Goal: Complete application form

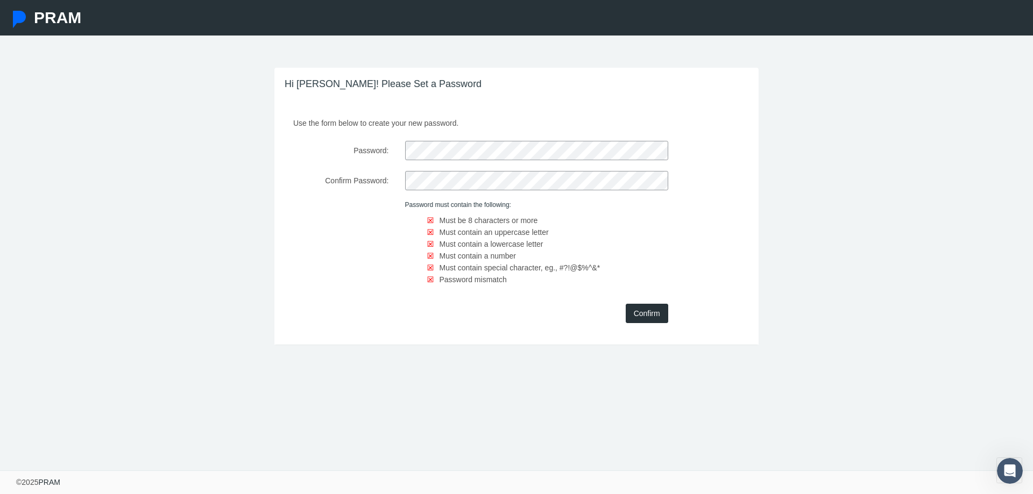
click at [367, 234] on div at bounding box center [337, 247] width 120 height 92
click at [356, 144] on div "Password:" at bounding box center [516, 150] width 479 height 19
click at [360, 145] on div "Password:" at bounding box center [516, 150] width 479 height 19
click at [358, 169] on div "Use the form below to create your new password. Password: Confirm Password: Pas…" at bounding box center [516, 228] width 484 height 231
click at [656, 313] on input "Confirm" at bounding box center [646, 313] width 42 height 19
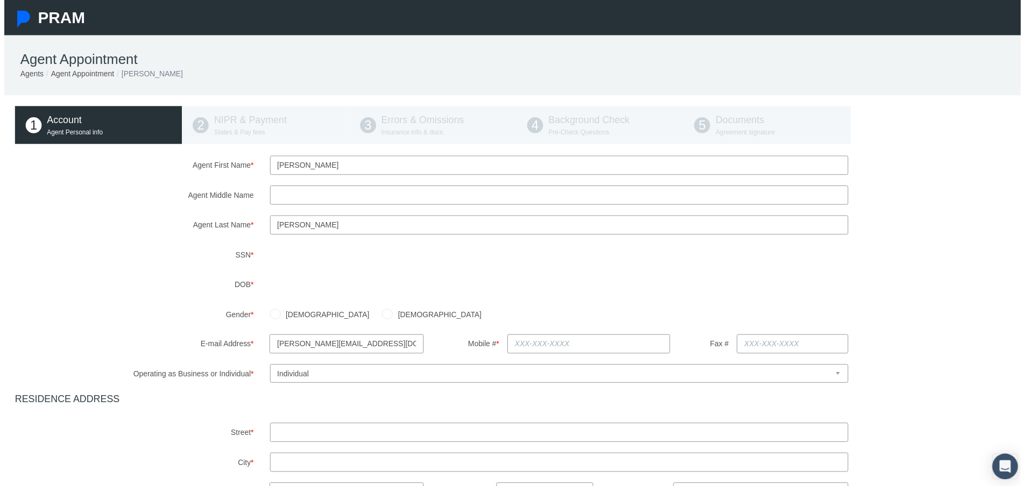
click at [296, 276] on div "Agent First Name * [PERSON_NAME] Agent Middle Name Agent Last Name * * *" at bounding box center [516, 406] width 1011 height 498
click at [422, 312] on div "[DEMOGRAPHIC_DATA] [DEMOGRAPHIC_DATA]" at bounding box center [645, 317] width 771 height 19
click at [381, 317] on input "[DEMOGRAPHIC_DATA]" at bounding box center [386, 315] width 11 height 11
radio input "true"
click at [511, 347] on input "text" at bounding box center [589, 346] width 165 height 19
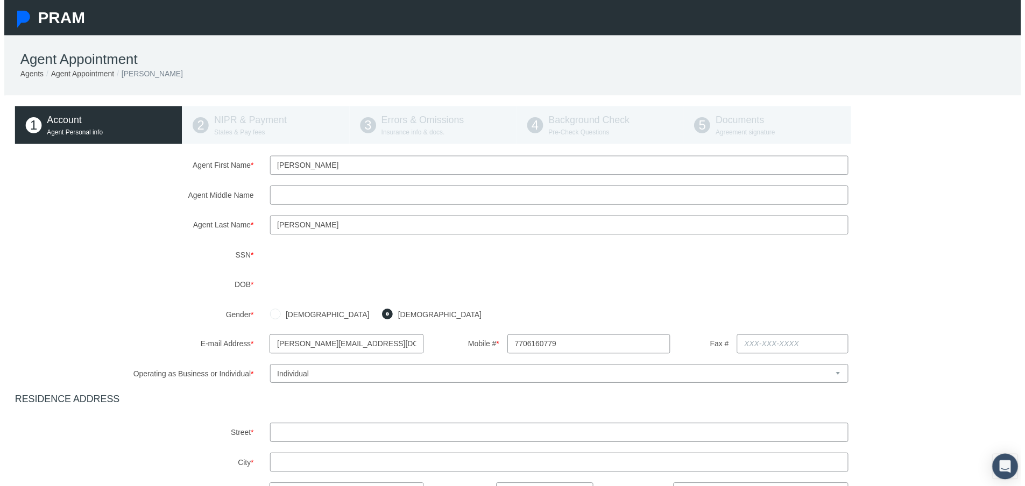
type input "[PHONE_NUMBER]"
click at [317, 376] on select "Select Business or Individual Business Individual" at bounding box center [559, 376] width 583 height 19
click at [268, 367] on select "Select Business or Individual Business Individual" at bounding box center [559, 376] width 583 height 19
click at [278, 432] on input "text" at bounding box center [559, 435] width 583 height 19
type input "[STREET_ADDRESS]"
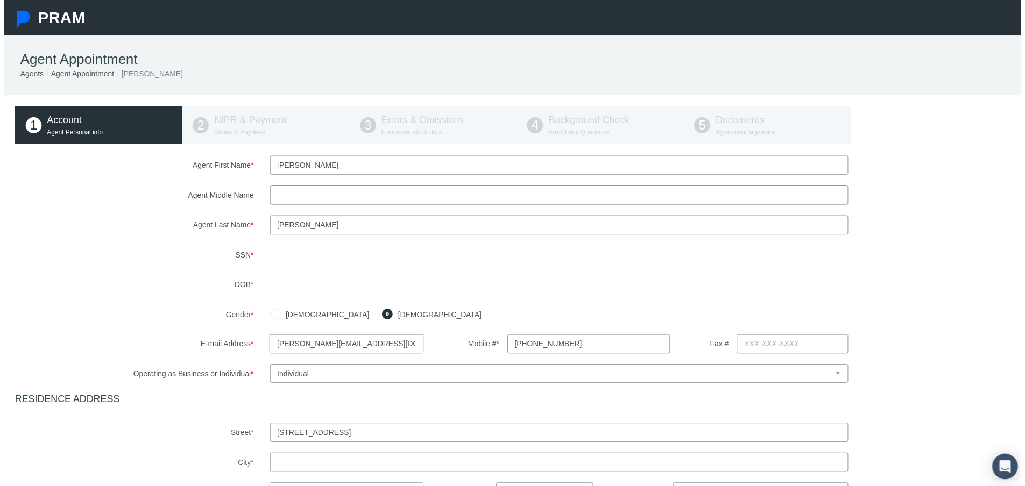
type input "Hoschton"
select select "GA"
type input "30548"
type input "GA"
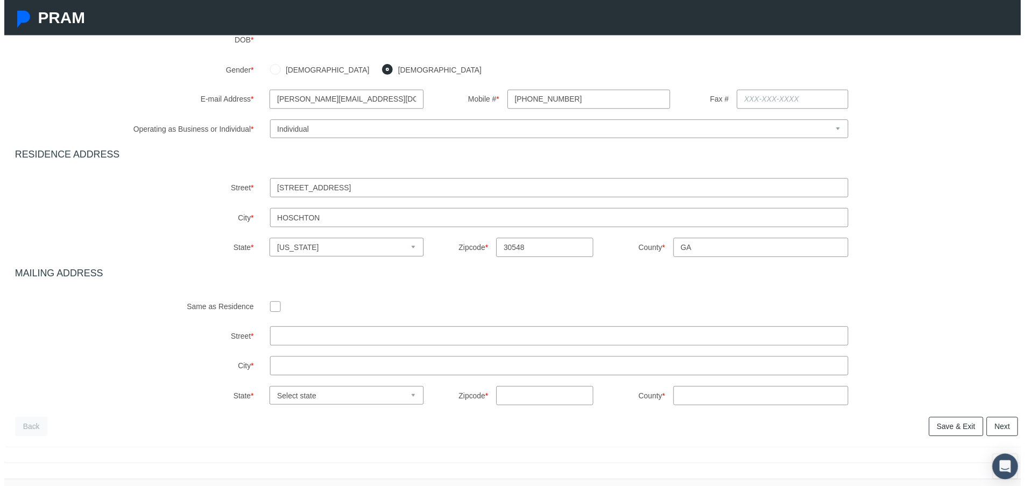
scroll to position [267, 0]
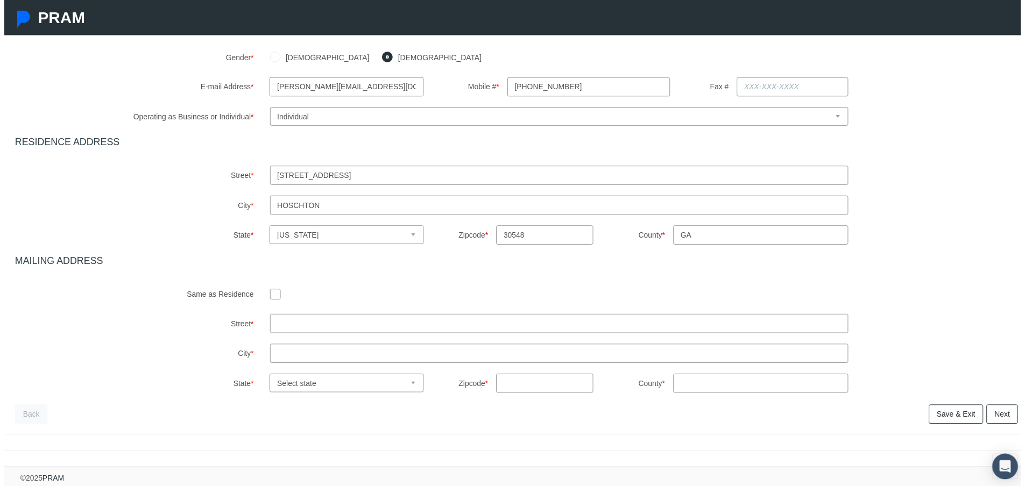
click at [268, 291] on input "checkbox" at bounding box center [273, 296] width 11 height 11
checkbox input "true"
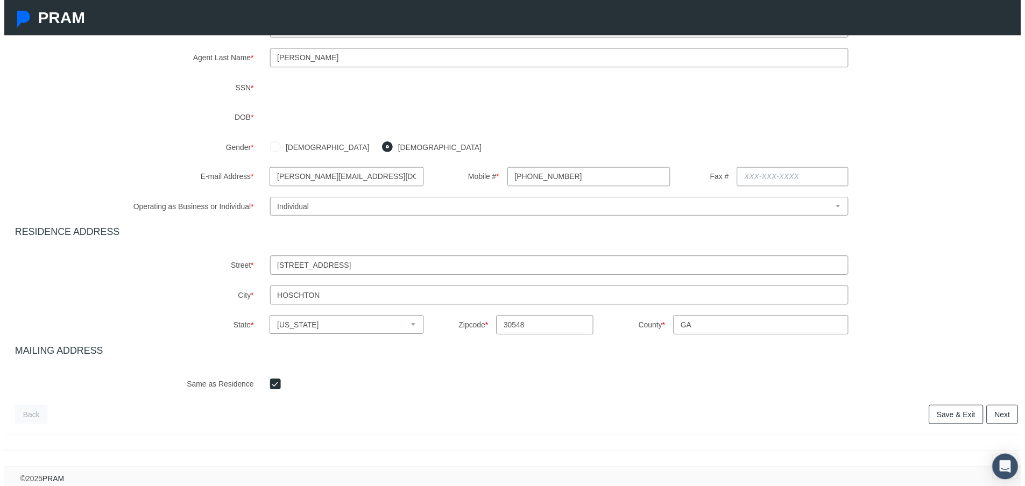
scroll to position [177, 0]
click at [999, 408] on link "Next" at bounding box center [1006, 417] width 32 height 19
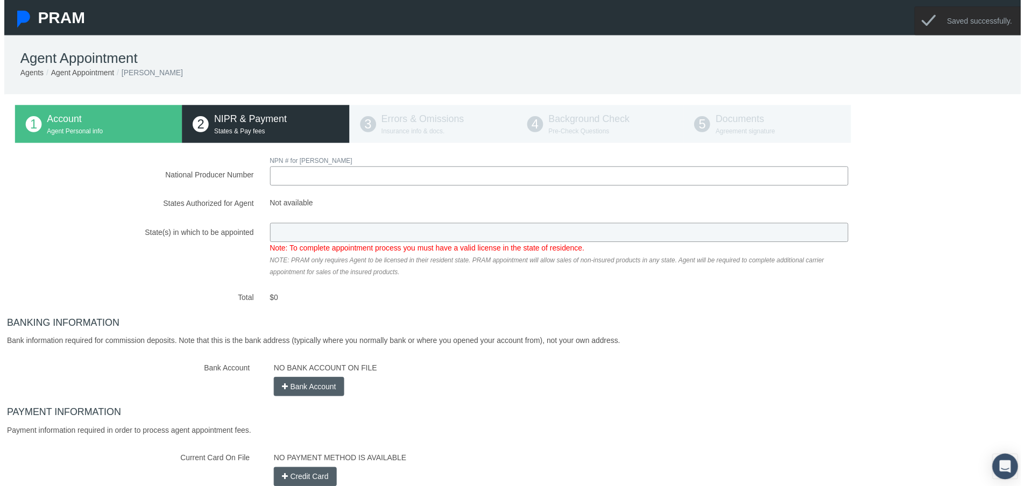
scroll to position [0, 0]
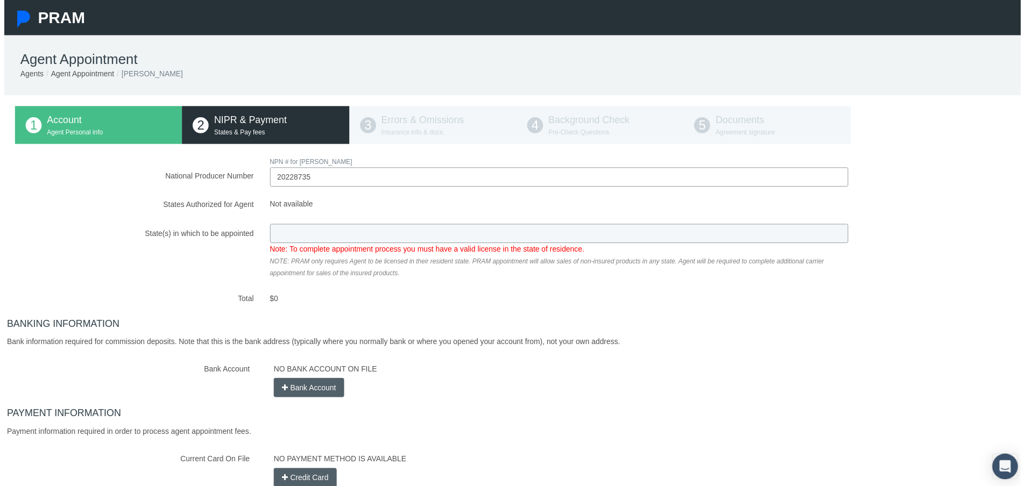
type input "20228735"
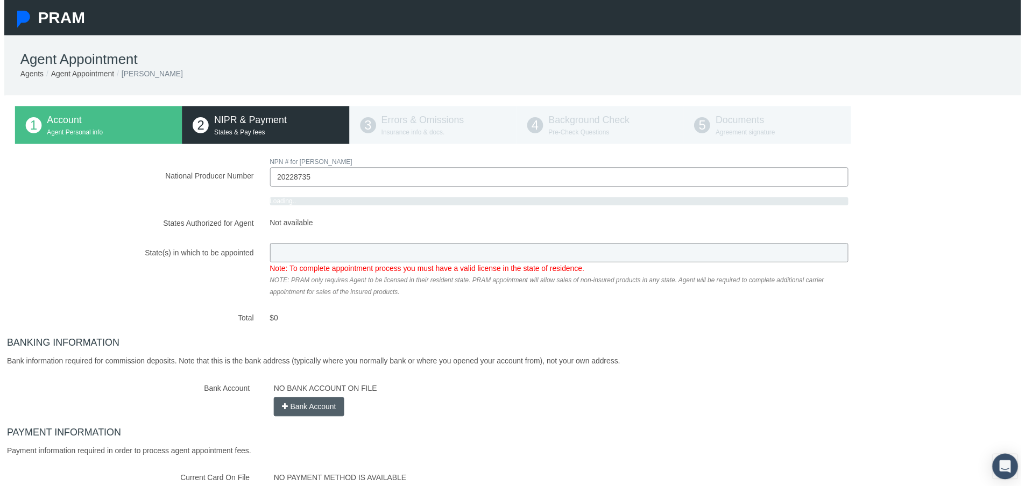
click at [275, 236] on div "National Producer Number NPN # for [PERSON_NAME] 20228735 Loading.. $0" at bounding box center [516, 333] width 1011 height 353
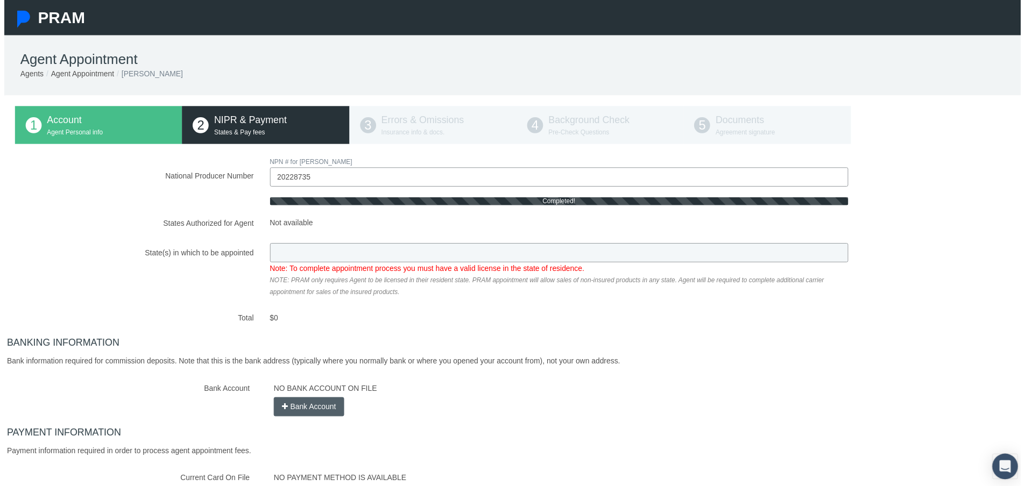
type input "GA"
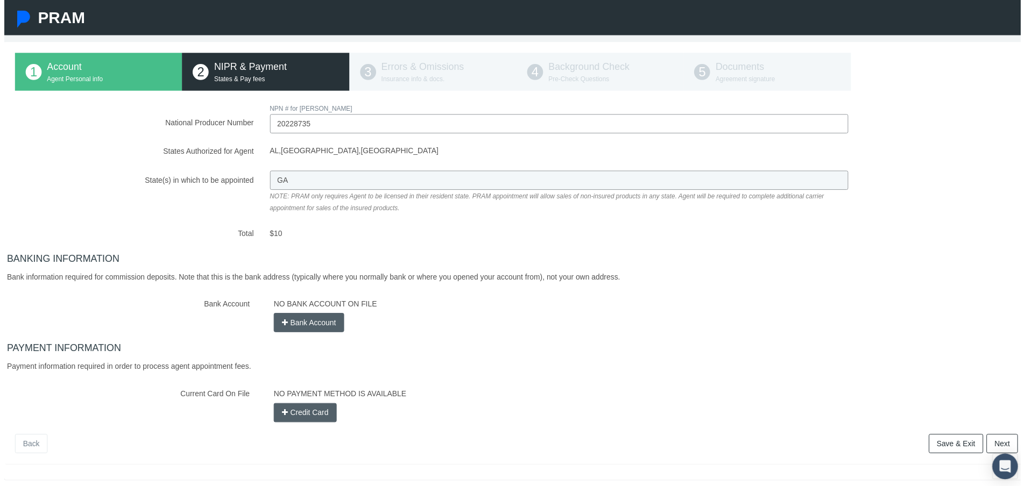
scroll to position [91, 0]
